Goal: Task Accomplishment & Management: Use online tool/utility

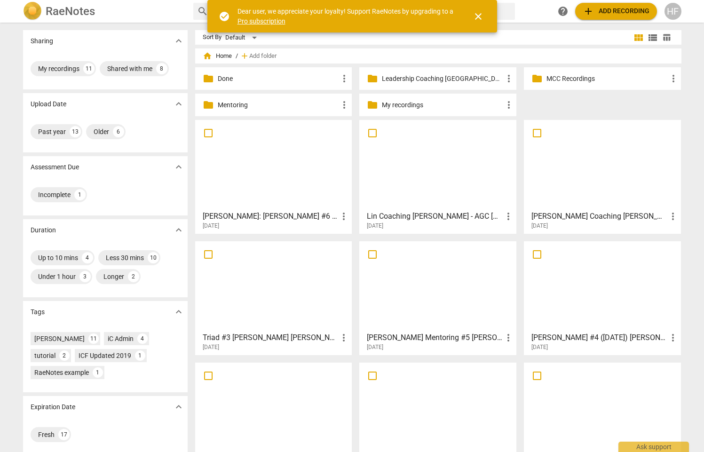
click at [571, 82] on p "MCC Recordings" at bounding box center [606, 79] width 121 height 10
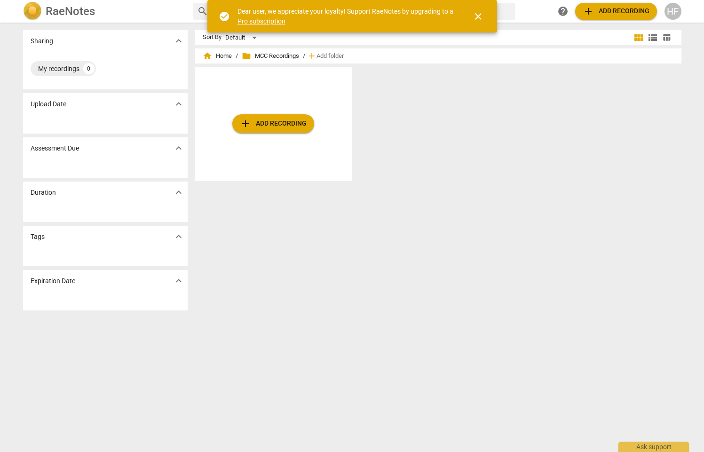
click at [477, 17] on span "close" at bounding box center [477, 16] width 11 height 11
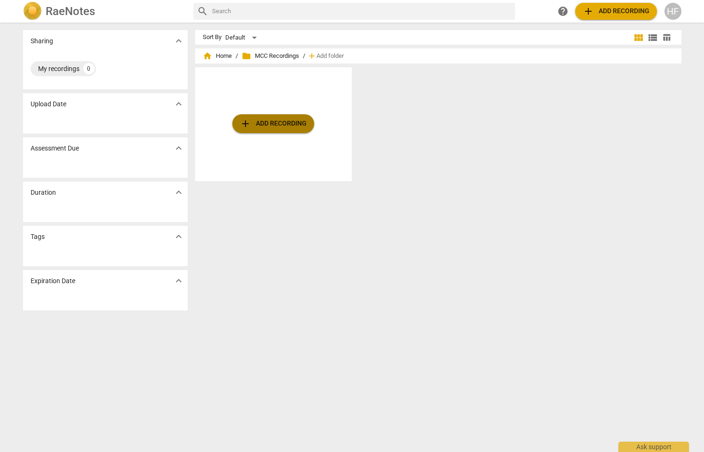
click at [267, 121] on span "add Add recording" at bounding box center [273, 123] width 67 height 11
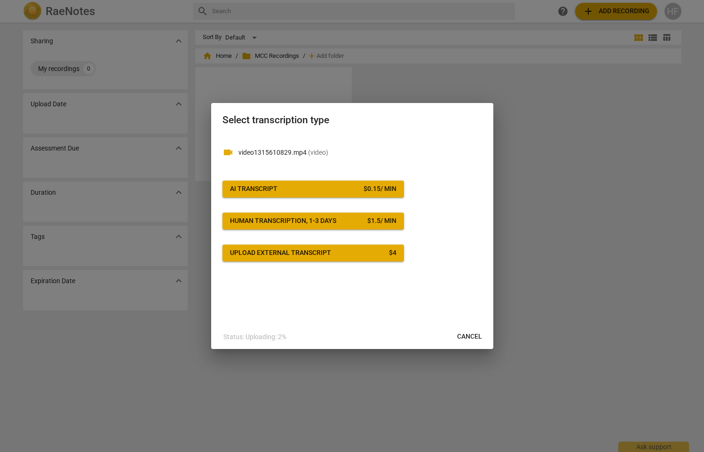
click at [340, 192] on span "AI Transcript $ 0.15 / min" at bounding box center [313, 188] width 166 height 9
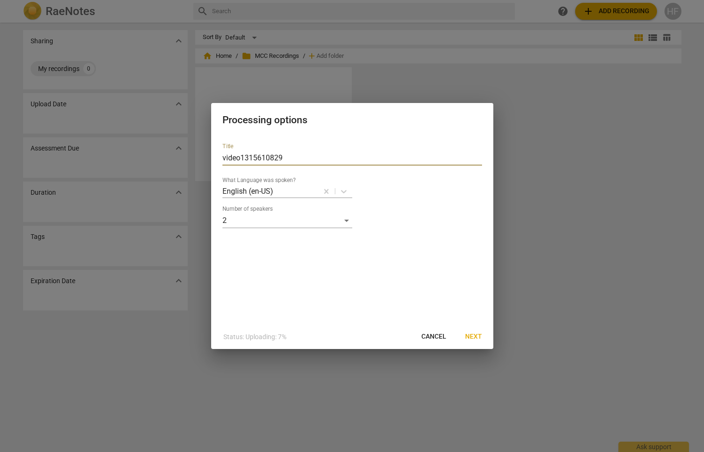
drag, startPoint x: 292, startPoint y: 159, endPoint x: 198, endPoint y: 161, distance: 94.0
click at [198, 161] on div "Processing options Title video1315610829 What Language was spoken? English (en-…" at bounding box center [352, 226] width 704 height 452
type input "Coaching Ani [DATE]"
click at [473, 332] on span "Next" at bounding box center [473, 336] width 17 height 9
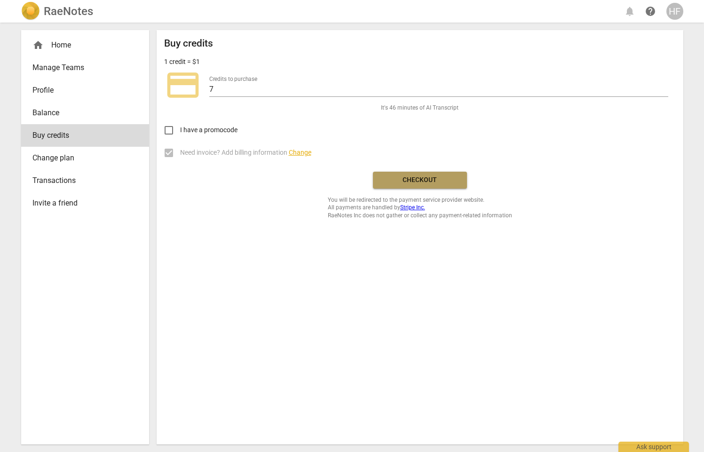
click at [439, 181] on span "Checkout" at bounding box center [419, 179] width 79 height 9
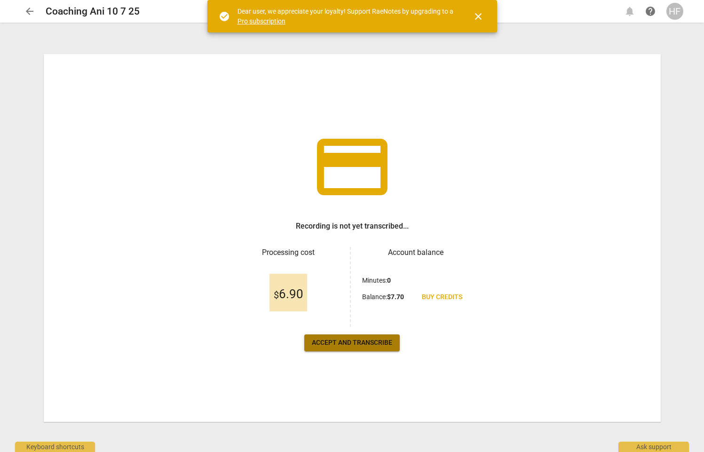
click at [327, 345] on span "Accept and transcribe" at bounding box center [352, 342] width 80 height 9
